Goal: Check status: Check status

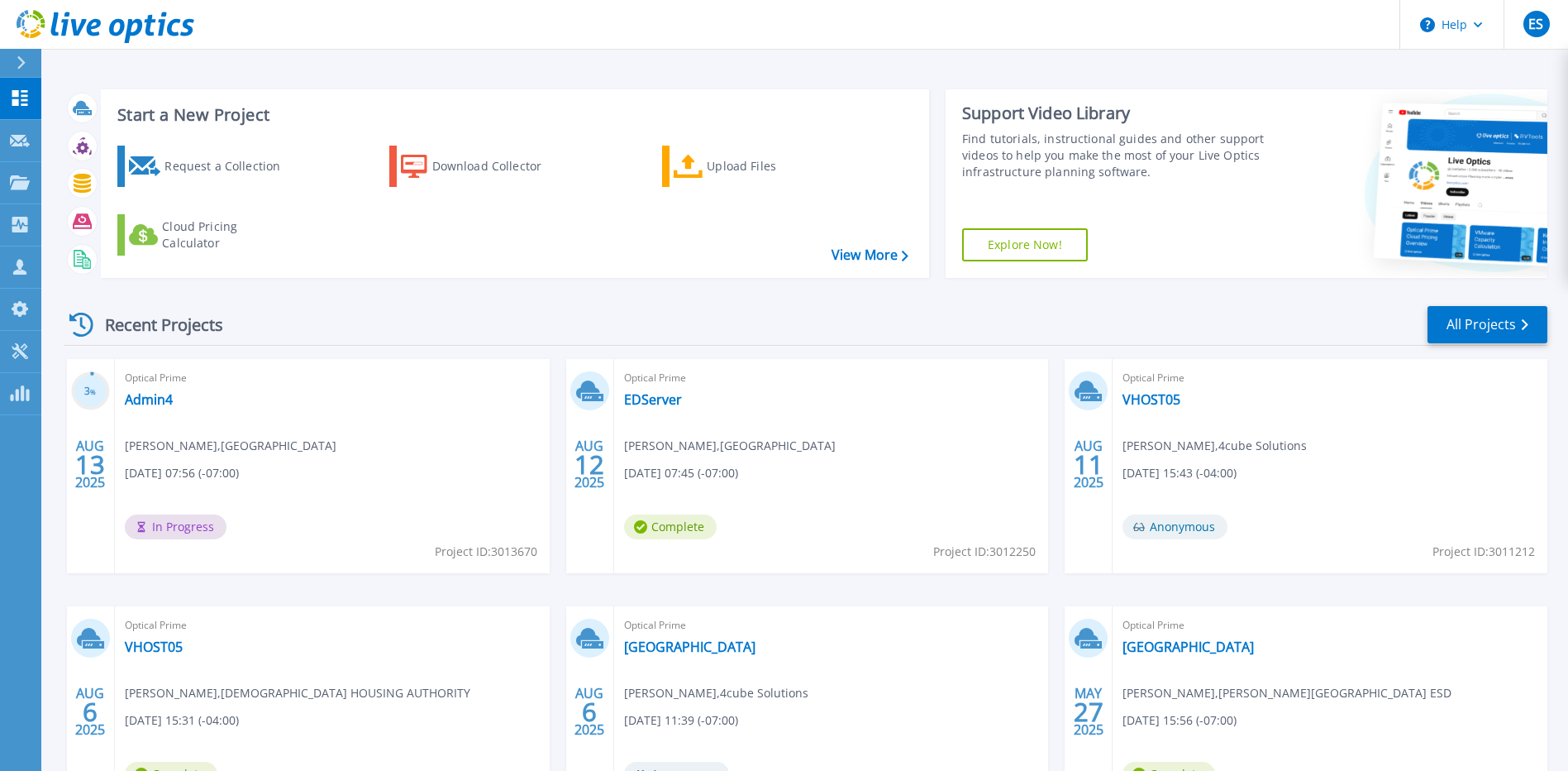
click at [592, 311] on div "Recent Projects All Projects" at bounding box center [805, 324] width 1484 height 41
click at [860, 327] on div "Recent Projects All Projects" at bounding box center [805, 324] width 1484 height 41
click at [553, 69] on div "Start a New Project Request a Collection Download Collector Upload Files Cloud …" at bounding box center [804, 433] width 1527 height 867
click at [829, 83] on div "Start a New Project Request a Collection Download Collector Upload Files Cloud …" at bounding box center [805, 184] width 1484 height 215
click at [661, 287] on div "Start a New Project Request a Collection Download Collector Upload Files Cloud …" at bounding box center [805, 184] width 1484 height 215
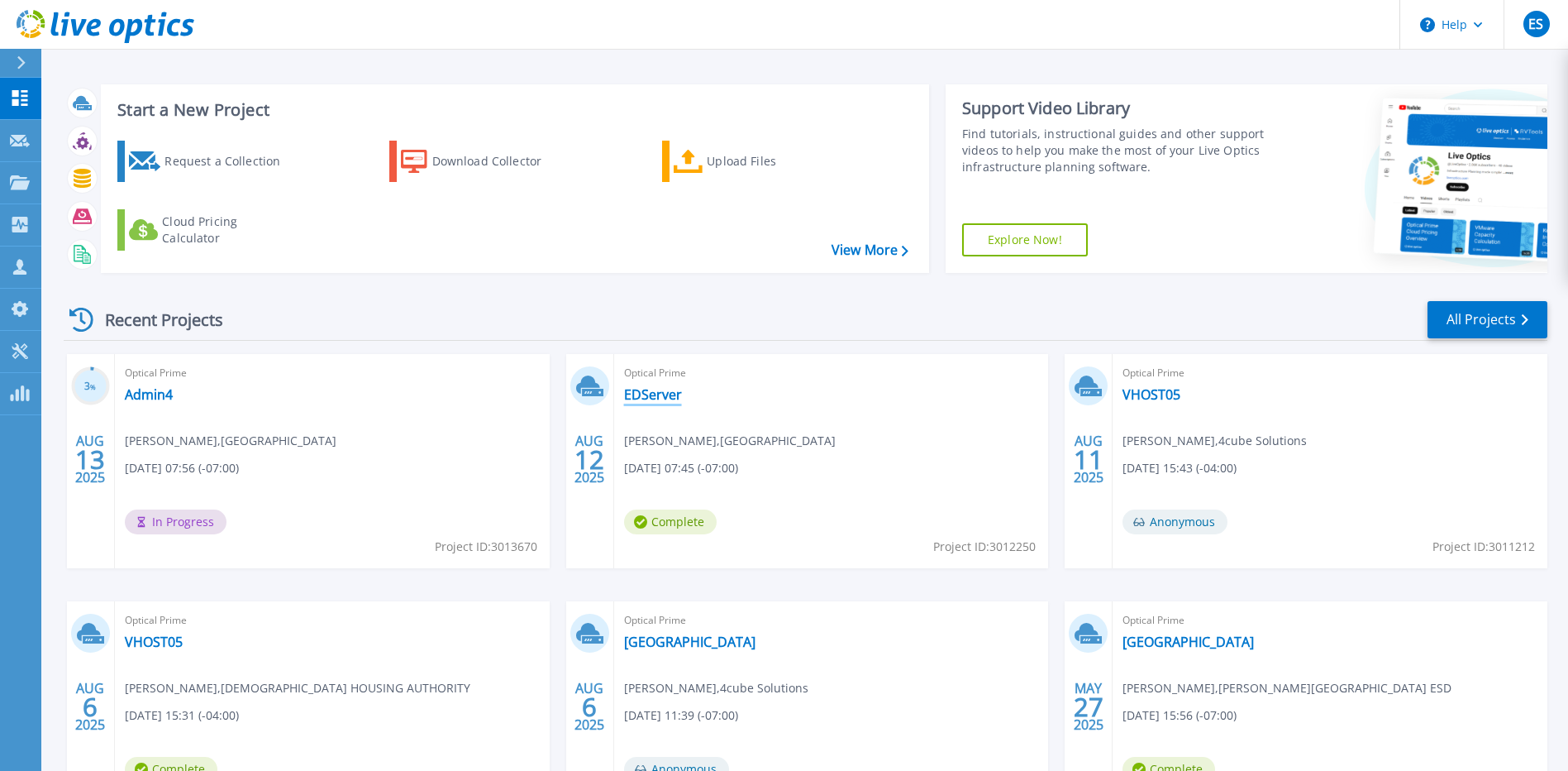
scroll to position [146, 0]
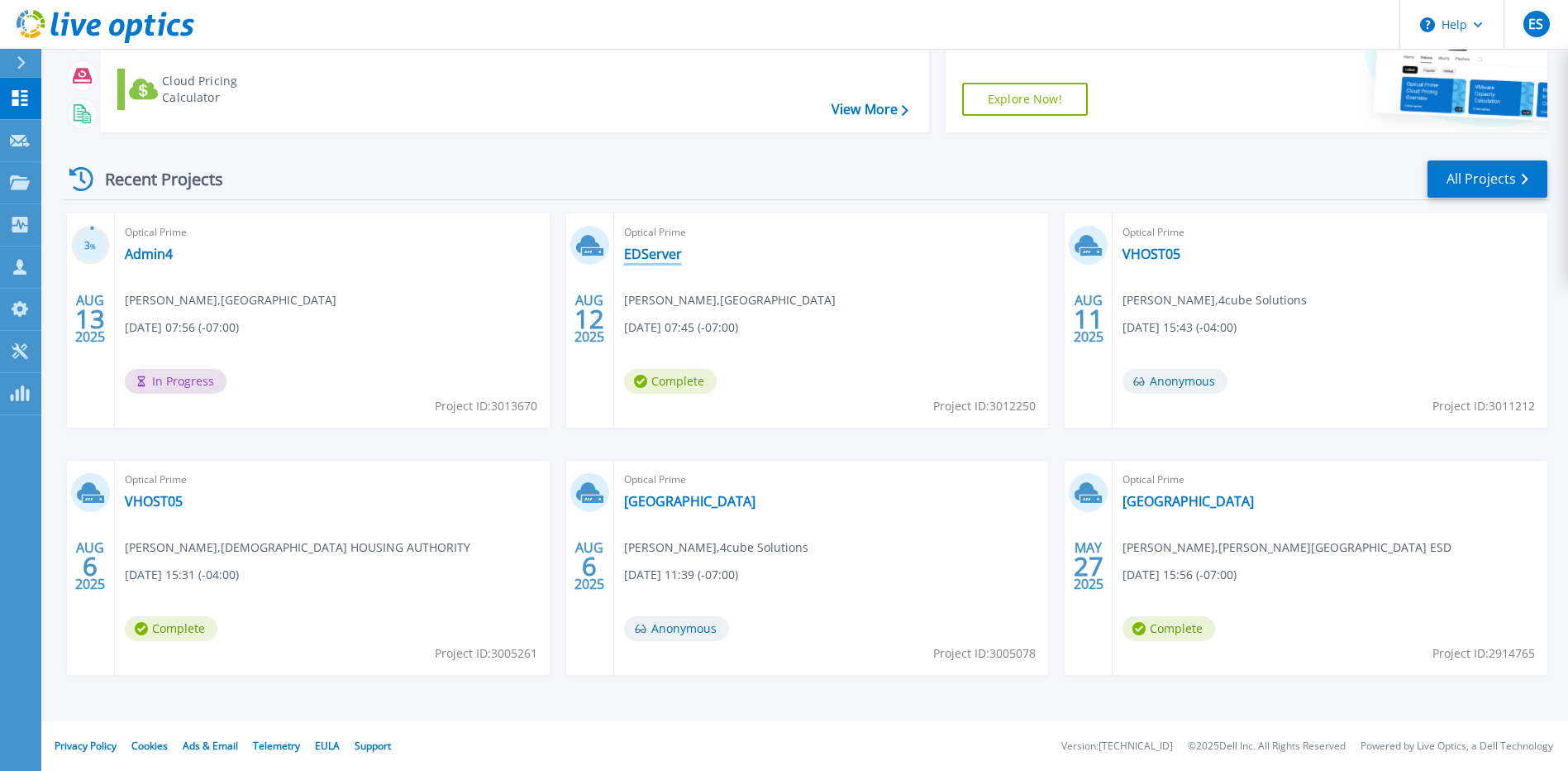
click at [655, 256] on link "EDServer" at bounding box center [653, 253] width 58 height 17
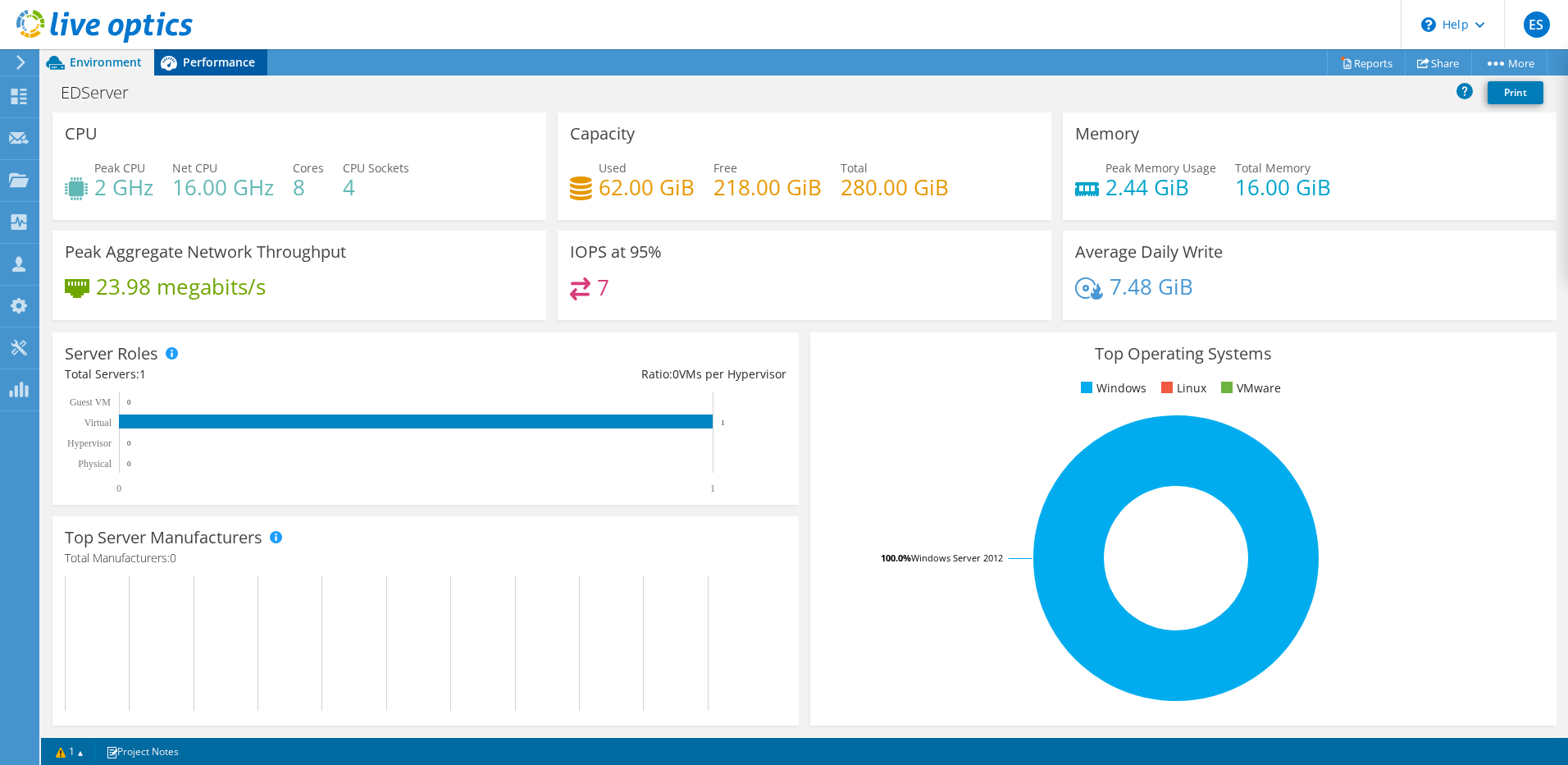
click at [204, 53] on div "Performance" at bounding box center [210, 62] width 113 height 26
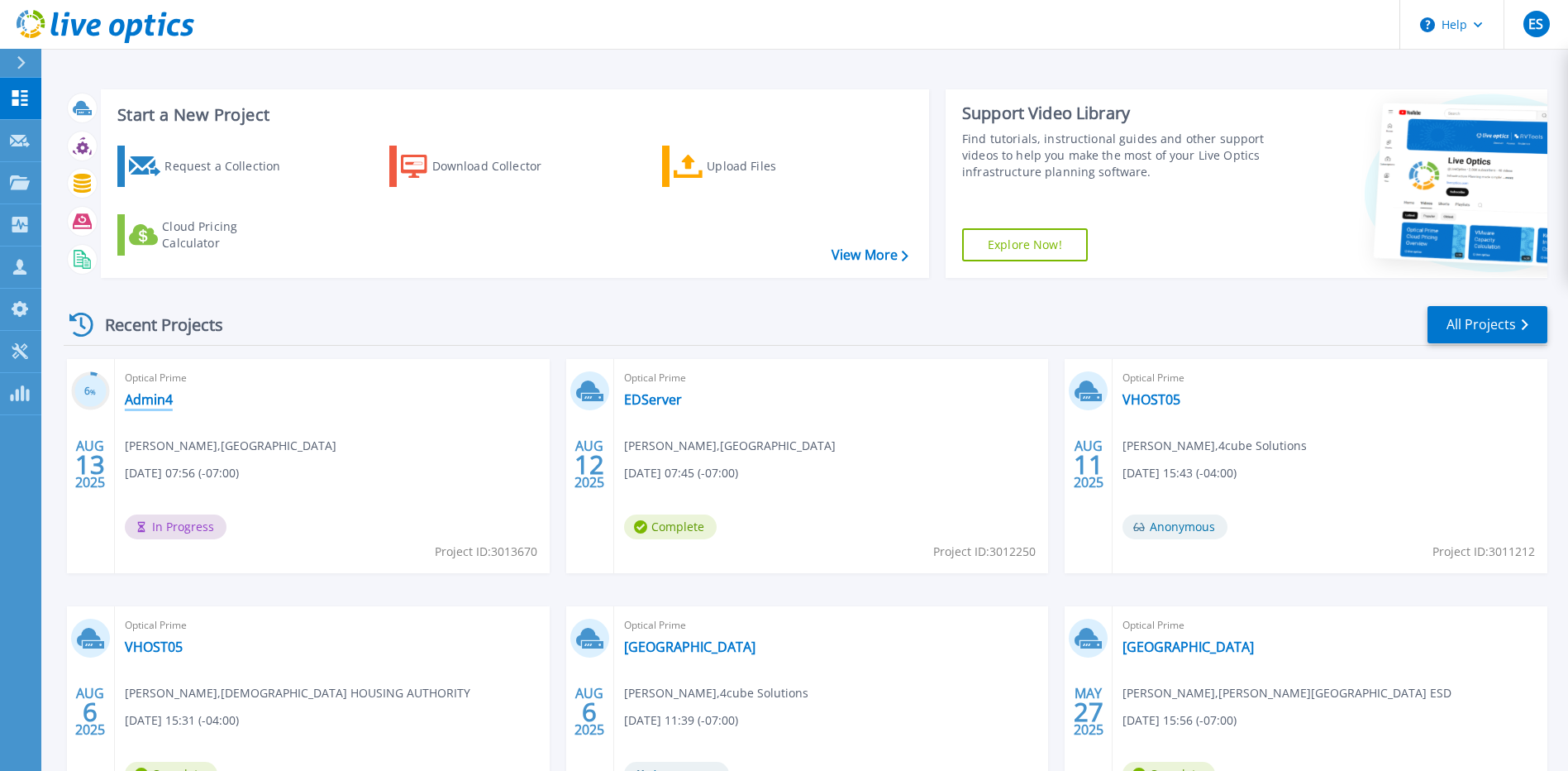
click at [143, 402] on link "Admin4" at bounding box center [148, 399] width 48 height 17
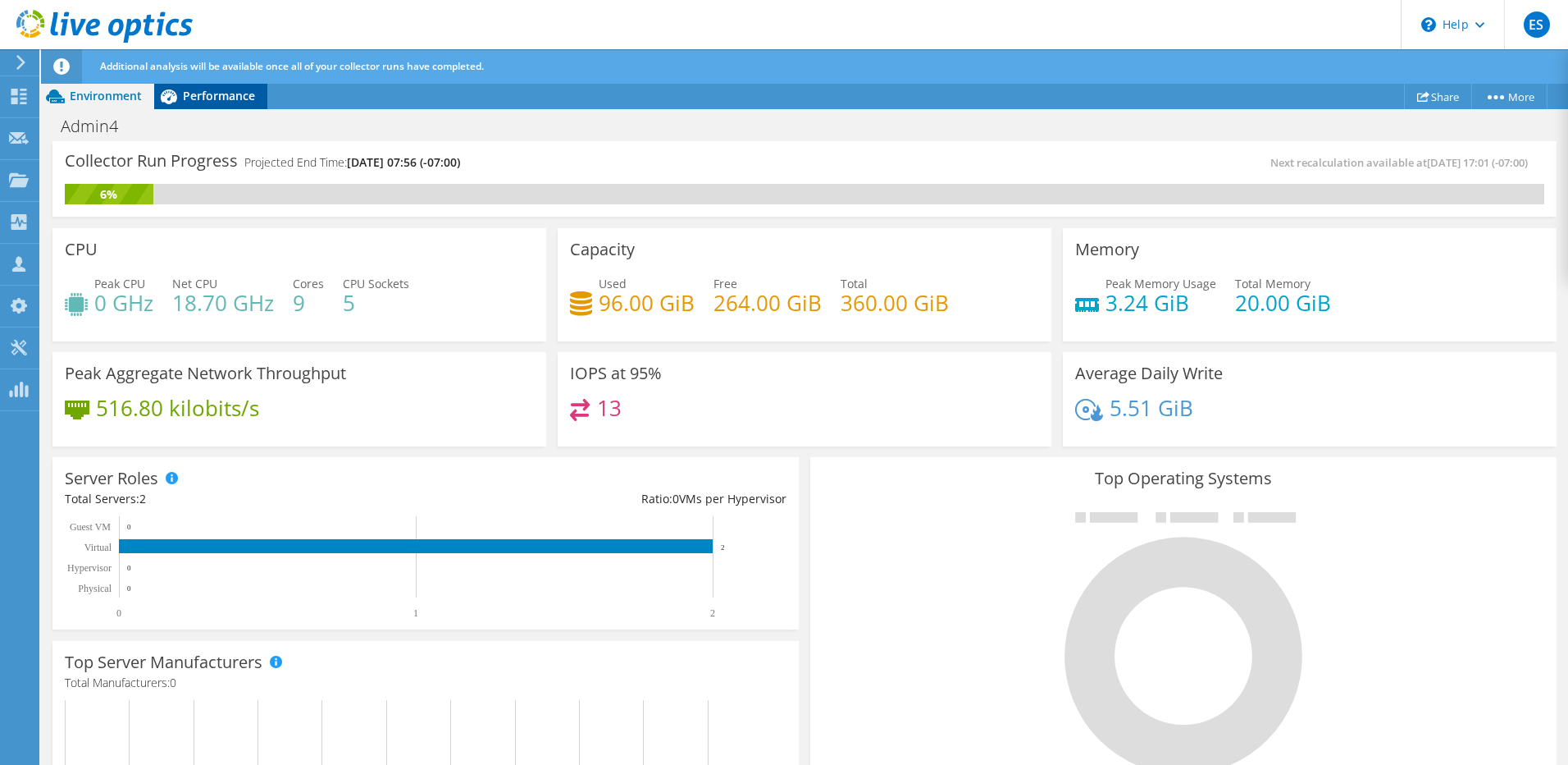
click at [205, 104] on div "Performance" at bounding box center [210, 95] width 113 height 26
